Goal: Obtain resource: Download file/media

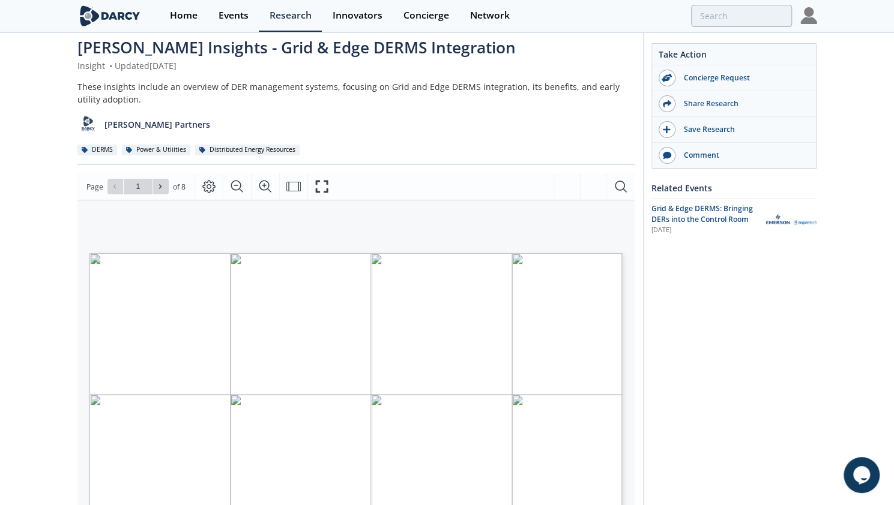
scroll to position [170, 0]
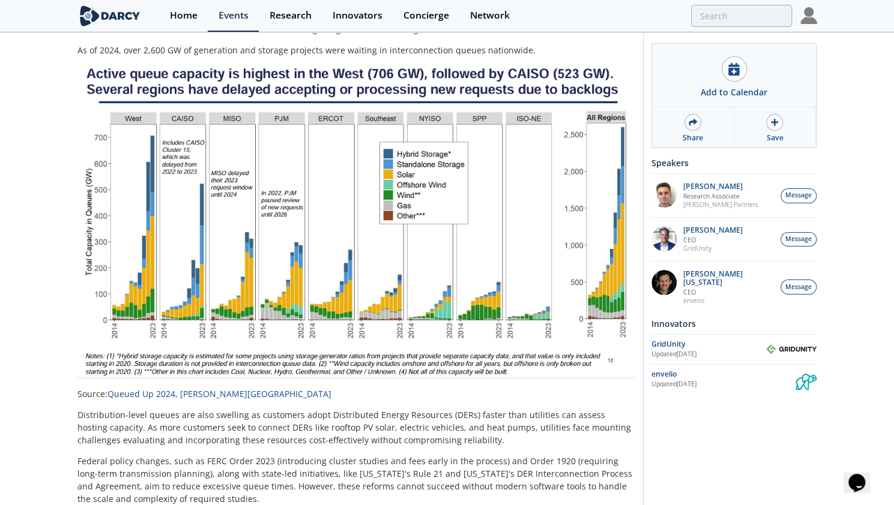
scroll to position [240, 0]
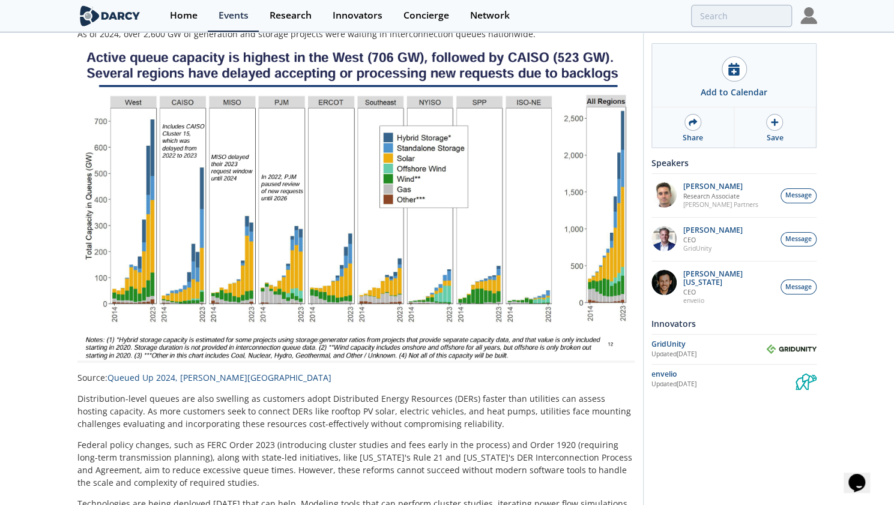
click at [810, 25] on div at bounding box center [808, 16] width 17 height 32
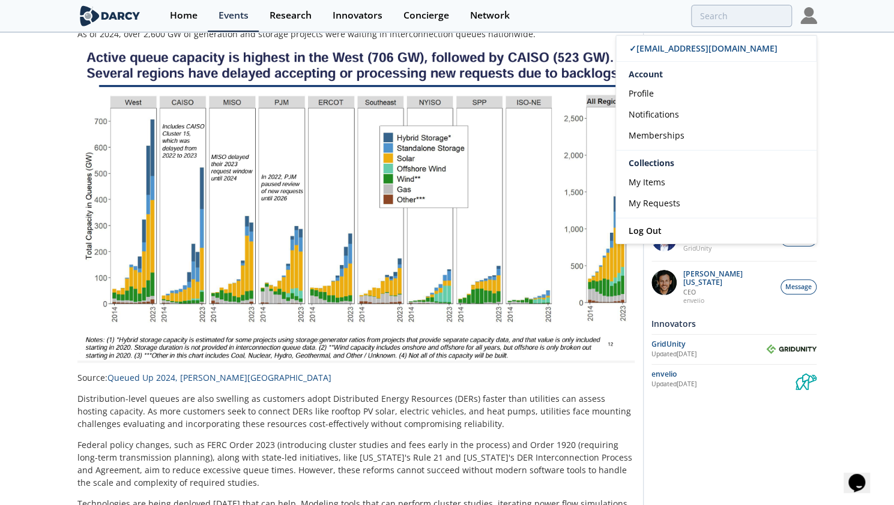
click at [834, 100] on div "Speeding Up T&D Interconnection Queues with Enhanced Software Solutions Technic…" at bounding box center [447, 282] width 894 height 977
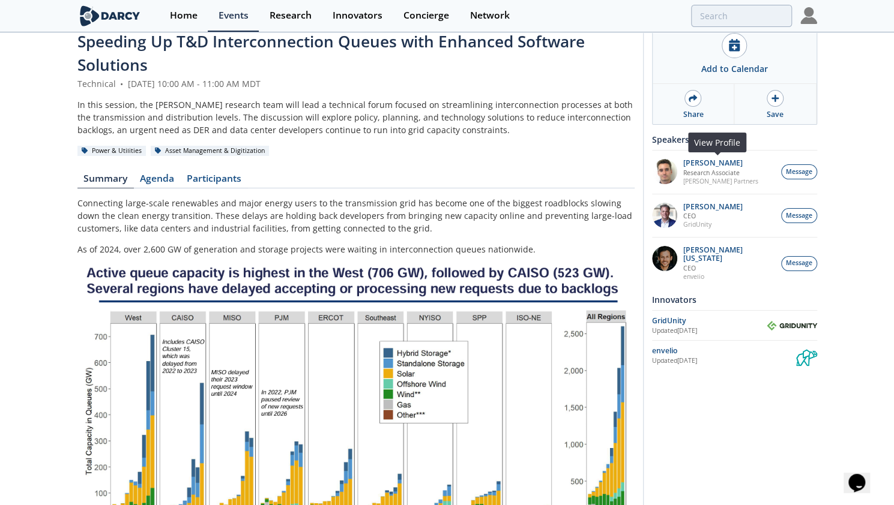
scroll to position [0, 0]
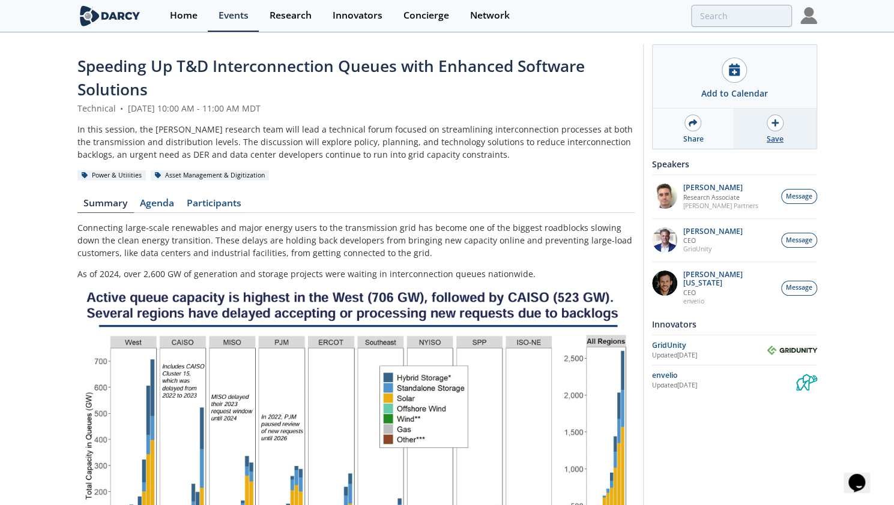
click at [784, 130] on div "Save" at bounding box center [775, 129] width 82 height 40
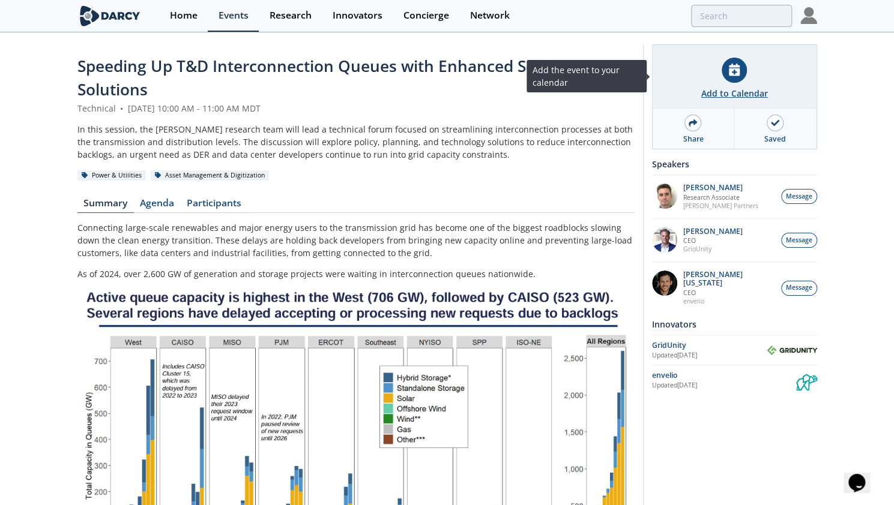
click at [738, 71] on icon at bounding box center [734, 70] width 11 height 13
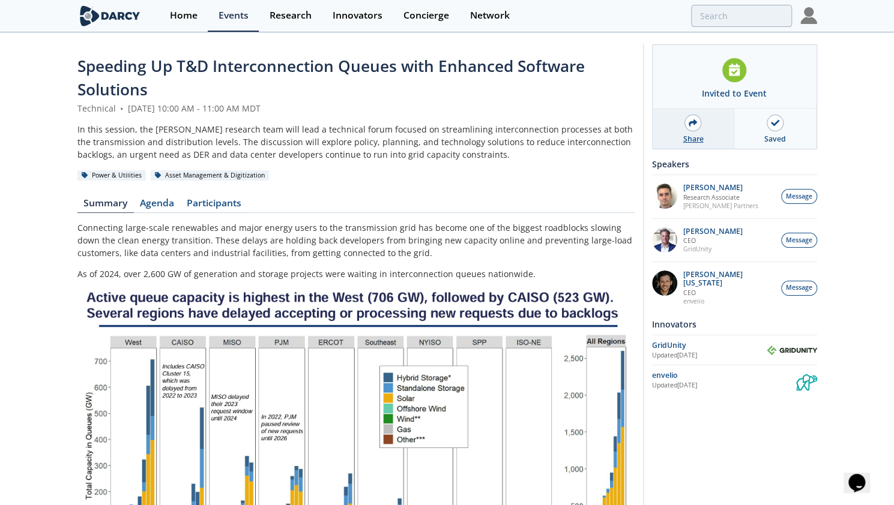
click at [691, 124] on icon at bounding box center [692, 123] width 8 height 8
